Goal: Information Seeking & Learning: Learn about a topic

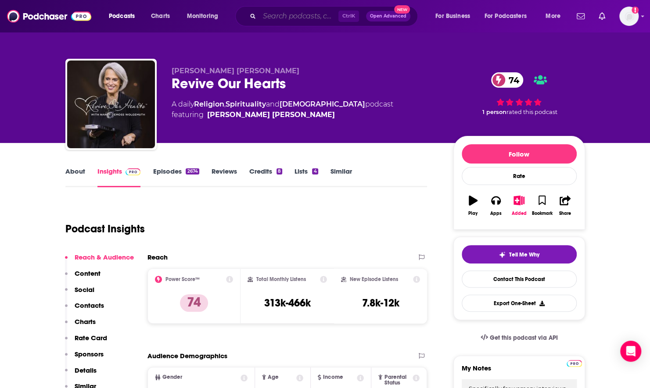
click at [291, 11] on input "Search podcasts, credits, & more..." at bounding box center [298, 16] width 79 height 14
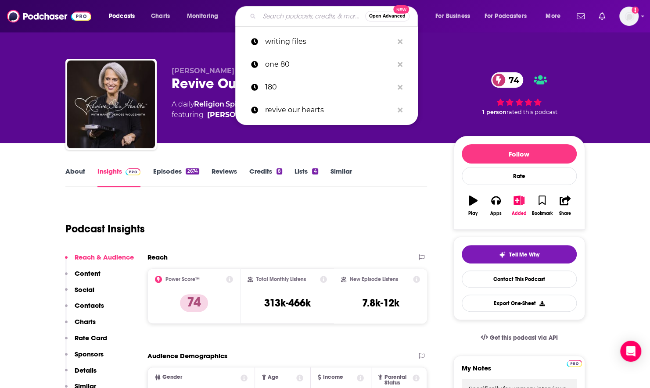
paste input "With YouTube Artist [PERSON_NAME]"
type input "With YouTube Artist [PERSON_NAME]"
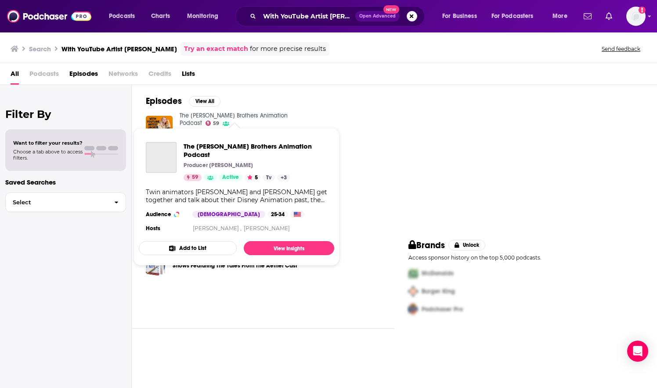
click at [271, 112] on link "The [PERSON_NAME] Brothers Animation Podcast" at bounding box center [233, 119] width 108 height 15
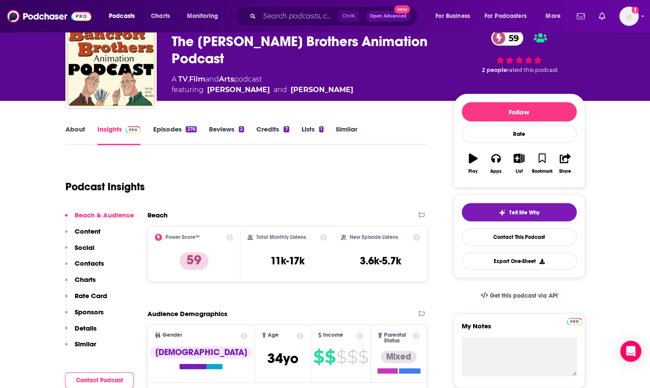
scroll to position [88, 0]
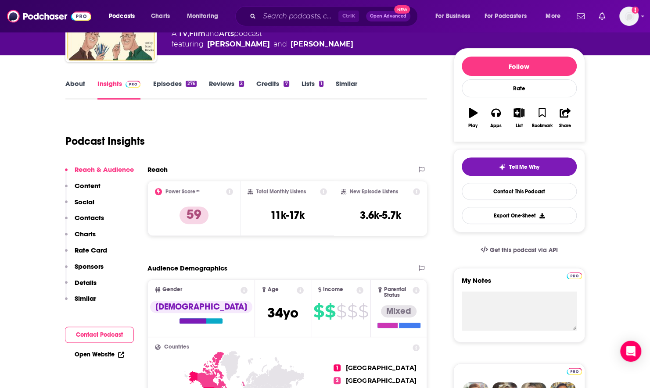
click at [76, 81] on link "About" at bounding box center [75, 89] width 20 height 20
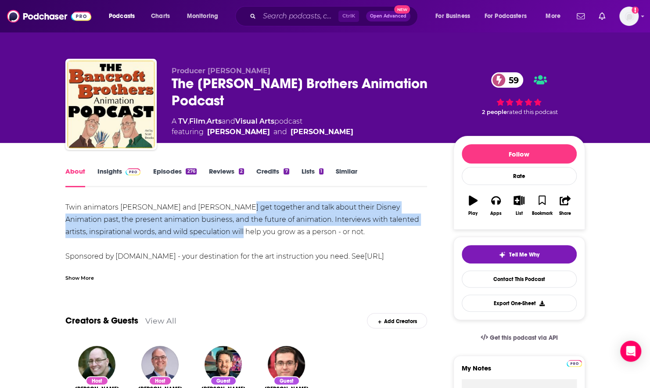
drag, startPoint x: 232, startPoint y: 208, endPoint x: 209, endPoint y: 237, distance: 37.3
click at [209, 237] on div "Twin animators [PERSON_NAME] and [PERSON_NAME] get together and talk about thei…" at bounding box center [246, 244] width 362 height 86
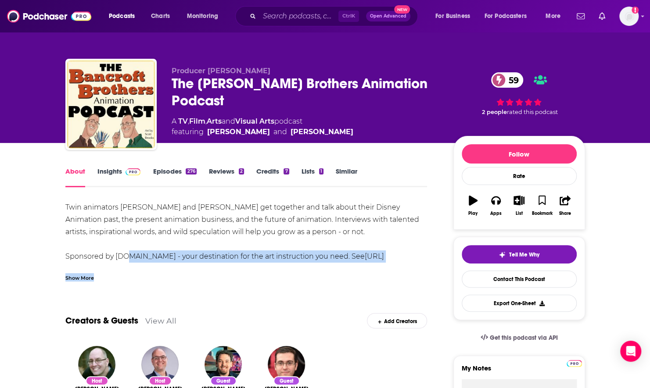
drag, startPoint x: 123, startPoint y: 259, endPoint x: 238, endPoint y: 267, distance: 115.2
click at [238, 267] on div "Twin animators [PERSON_NAME] and [PERSON_NAME] get together and talk about thei…" at bounding box center [246, 241] width 362 height 80
click at [85, 278] on div "Show More" at bounding box center [79, 277] width 29 height 8
